Goal: Task Accomplishment & Management: Complete application form

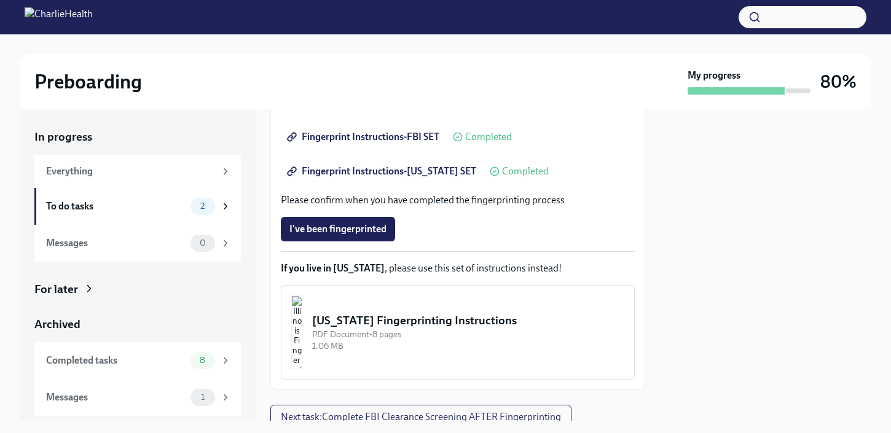
scroll to position [325, 0]
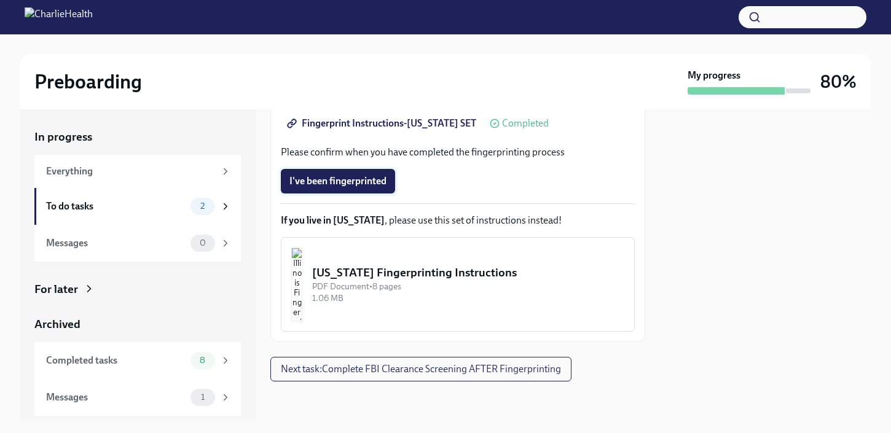
click at [360, 175] on span "I've been fingerprinted" at bounding box center [338, 181] width 97 height 12
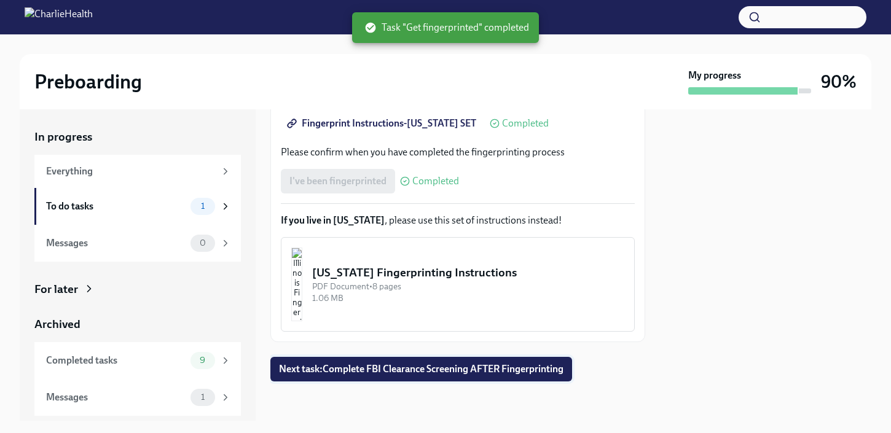
click at [505, 370] on span "Next task : Complete FBI Clearance Screening AFTER Fingerprinting" at bounding box center [421, 369] width 285 height 12
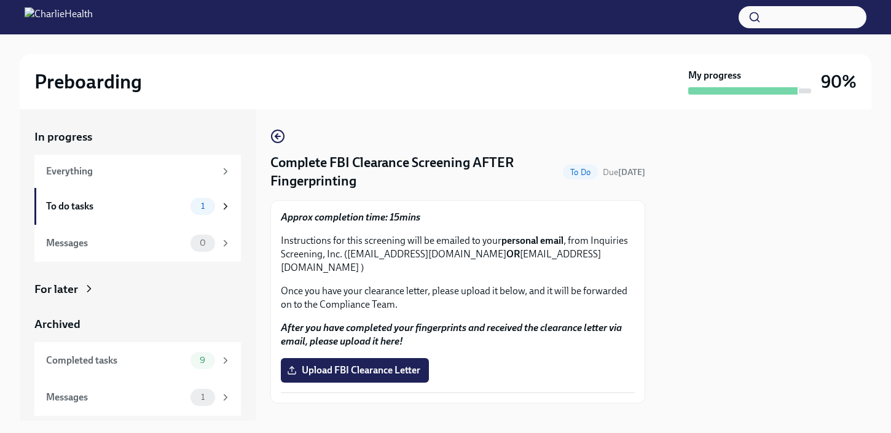
scroll to position [2, 0]
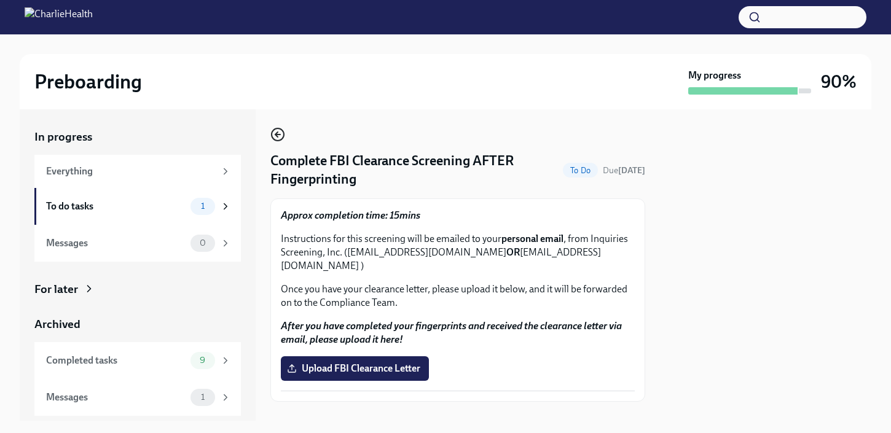
click at [280, 136] on icon "button" at bounding box center [277, 134] width 15 height 15
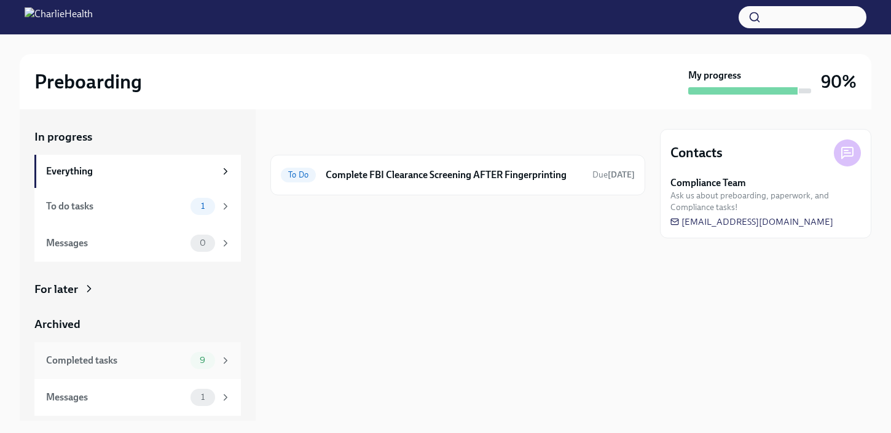
click at [158, 363] on div "Completed tasks" at bounding box center [116, 361] width 140 height 14
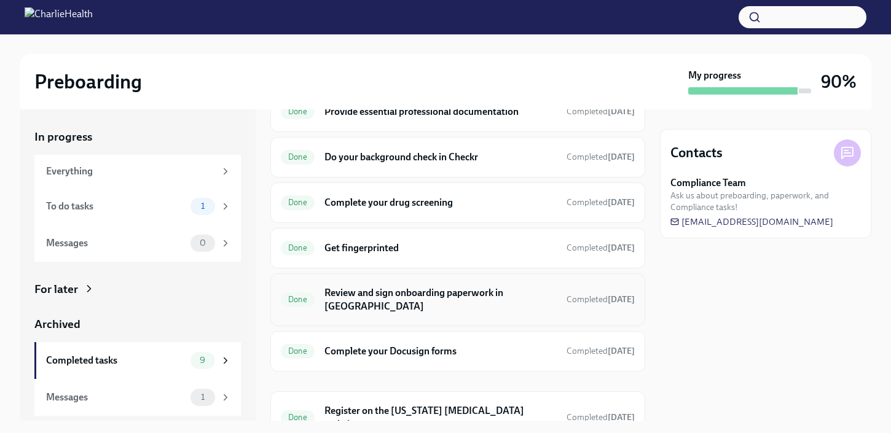
scroll to position [169, 0]
click at [508, 261] on div "Done Get fingerprinted Completed [DATE]" at bounding box center [457, 248] width 375 height 41
click at [483, 248] on h6 "Get fingerprinted" at bounding box center [441, 249] width 232 height 14
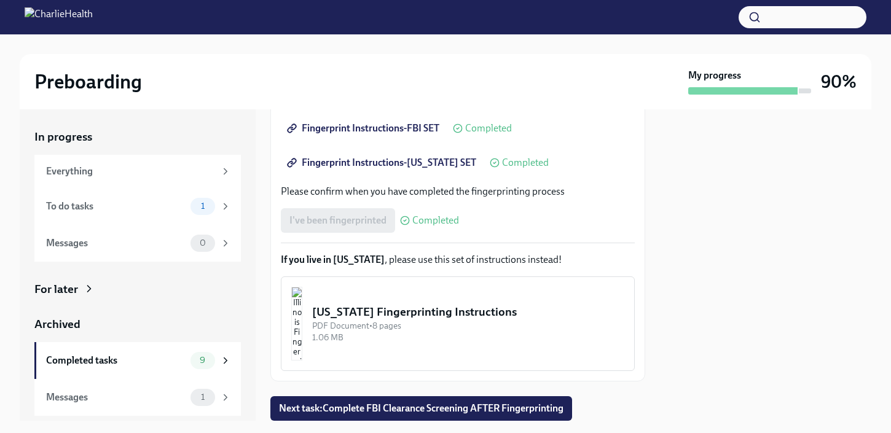
scroll to position [325, 0]
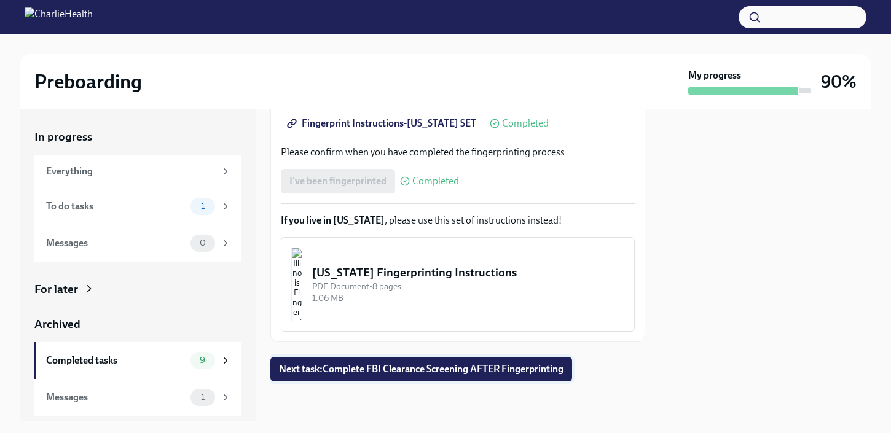
click at [546, 372] on span "Next task : Complete FBI Clearance Screening AFTER Fingerprinting" at bounding box center [421, 369] width 285 height 12
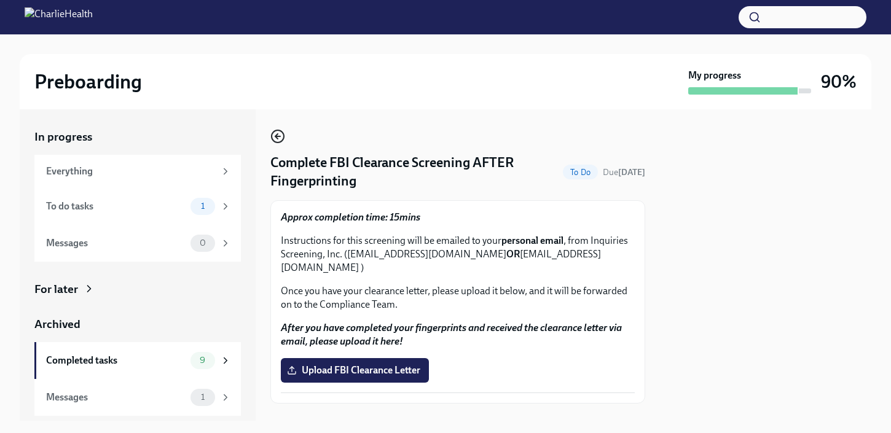
click at [275, 132] on icon "button" at bounding box center [277, 136] width 15 height 15
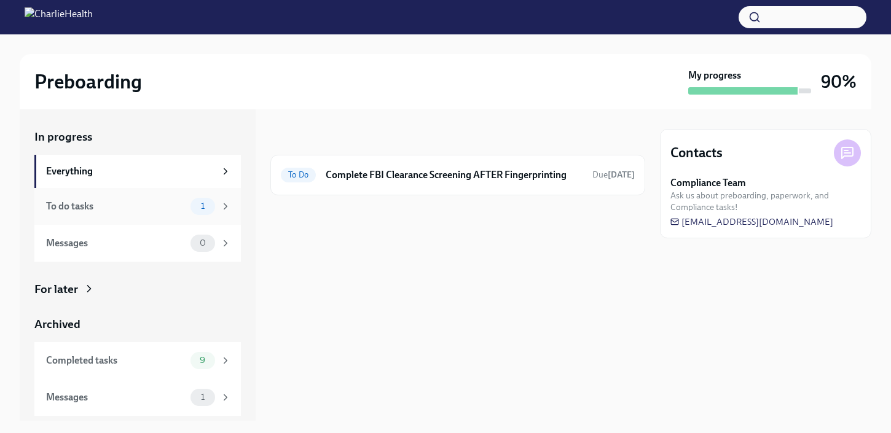
click at [198, 210] on span "1" at bounding box center [203, 206] width 18 height 9
click at [200, 181] on div "Everything" at bounding box center [137, 171] width 207 height 33
click at [197, 205] on span "1" at bounding box center [203, 206] width 18 height 9
click at [186, 161] on div "Everything" at bounding box center [137, 171] width 207 height 33
click at [166, 390] on div "Messages 1" at bounding box center [138, 397] width 185 height 17
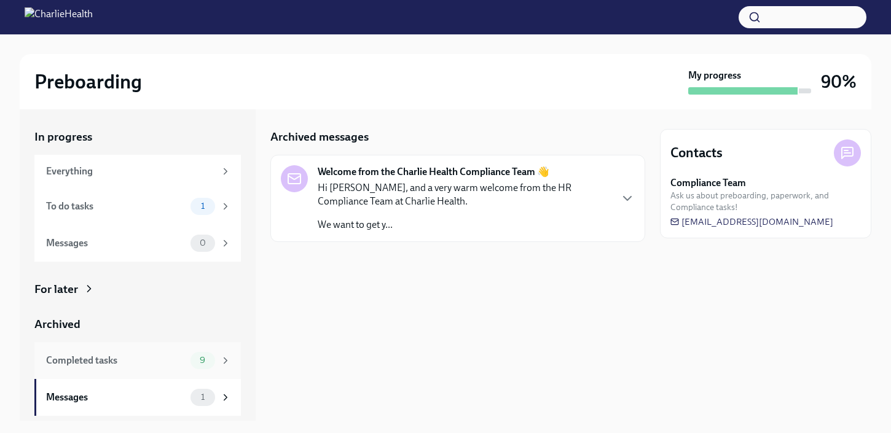
click at [132, 371] on div "Completed tasks 9" at bounding box center [137, 360] width 207 height 37
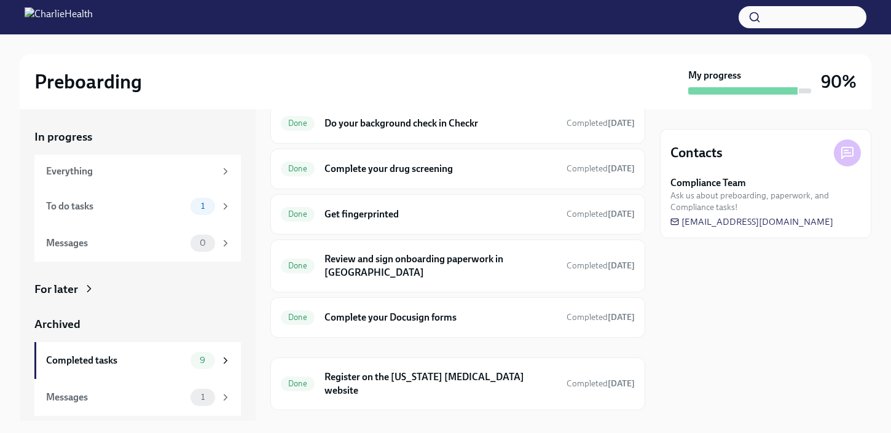
scroll to position [207, 0]
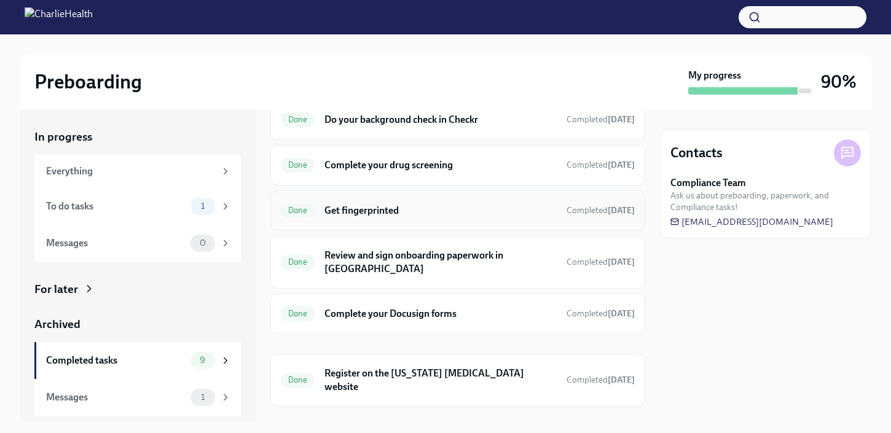
click at [510, 211] on h6 "Get fingerprinted" at bounding box center [441, 211] width 232 height 14
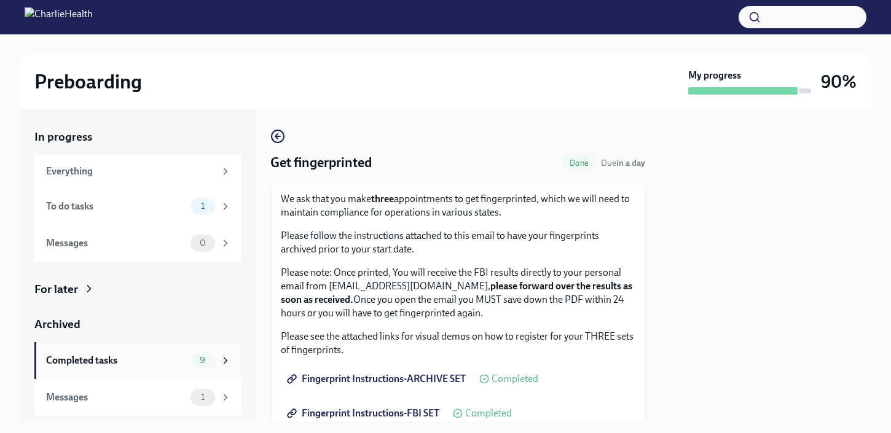
click at [163, 355] on div "Completed tasks" at bounding box center [116, 361] width 140 height 14
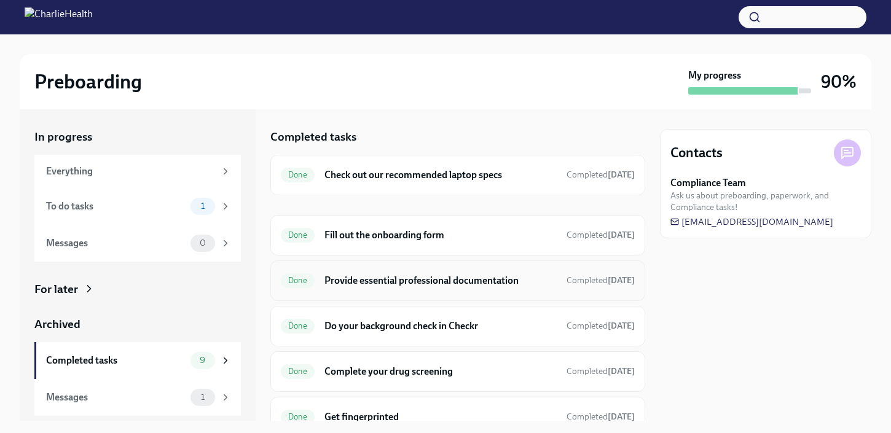
click at [419, 282] on h6 "Provide essential professional documentation" at bounding box center [441, 281] width 232 height 14
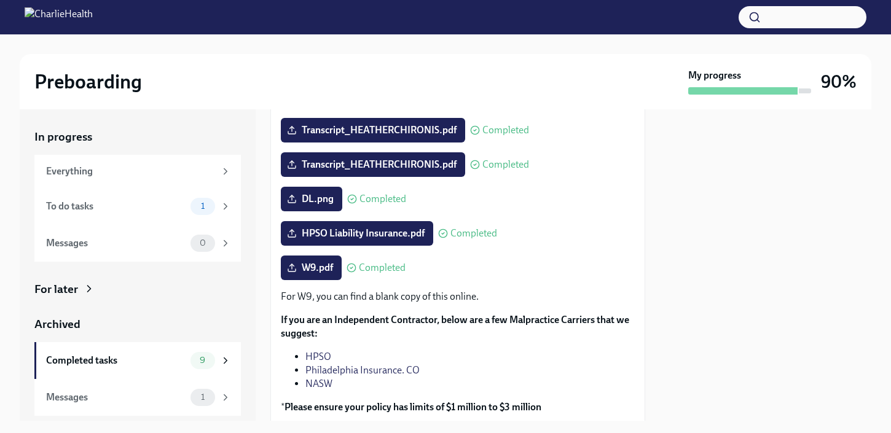
scroll to position [216, 0]
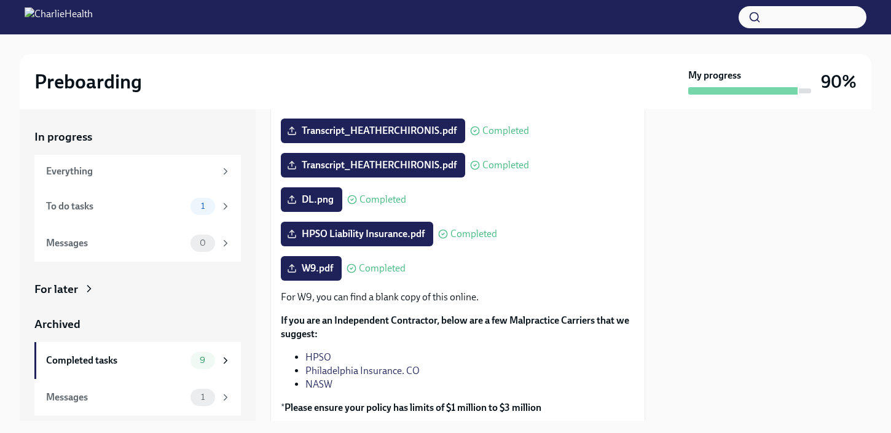
click at [886, 148] on div "Preboarding My progress 90% In progress Everything To do tasks 1 Messages 0 For…" at bounding box center [445, 227] width 891 height 387
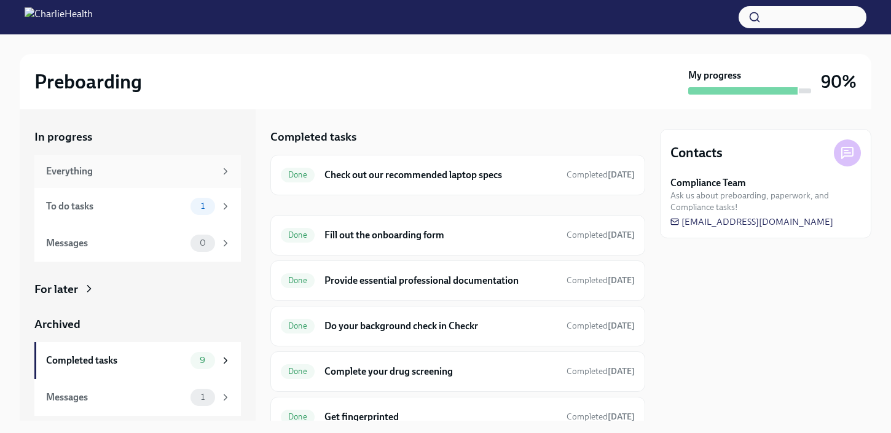
click at [108, 171] on div "Everything" at bounding box center [130, 172] width 169 height 14
